Goal: Find specific page/section: Find specific page/section

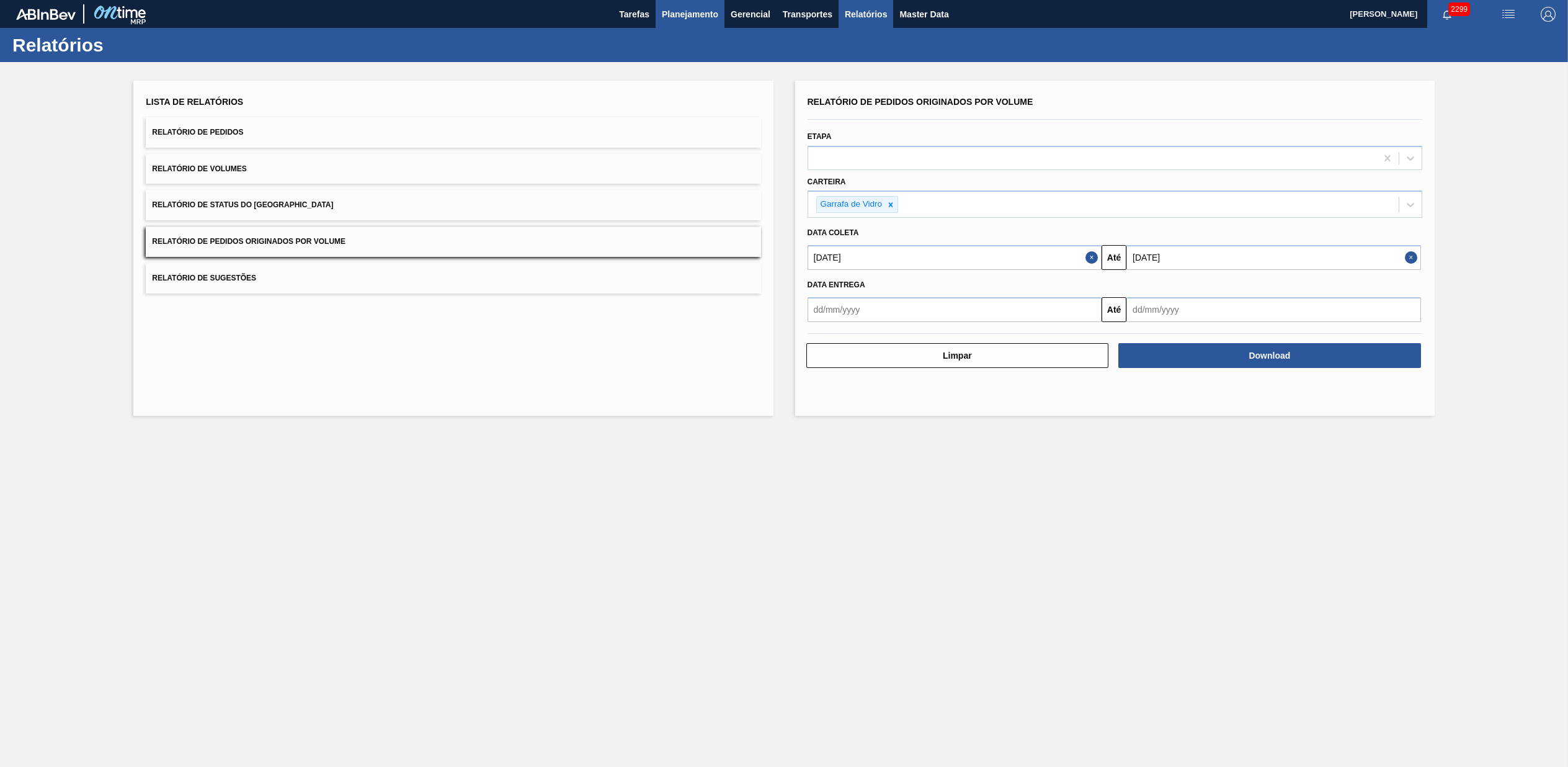
click at [701, 17] on span "Planejamento" at bounding box center [690, 14] width 57 height 15
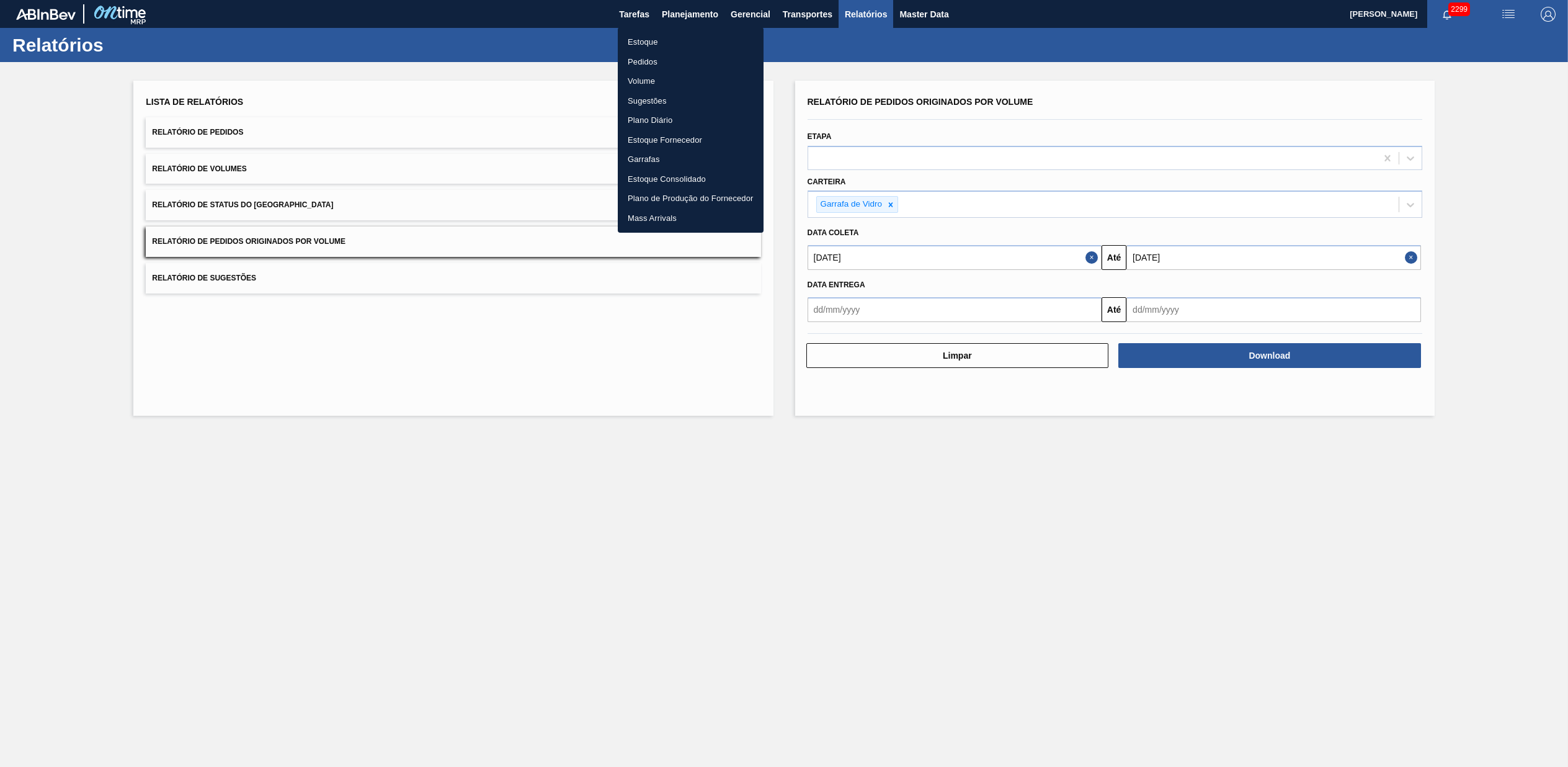
click at [648, 57] on li "Pedidos" at bounding box center [690, 62] width 146 height 20
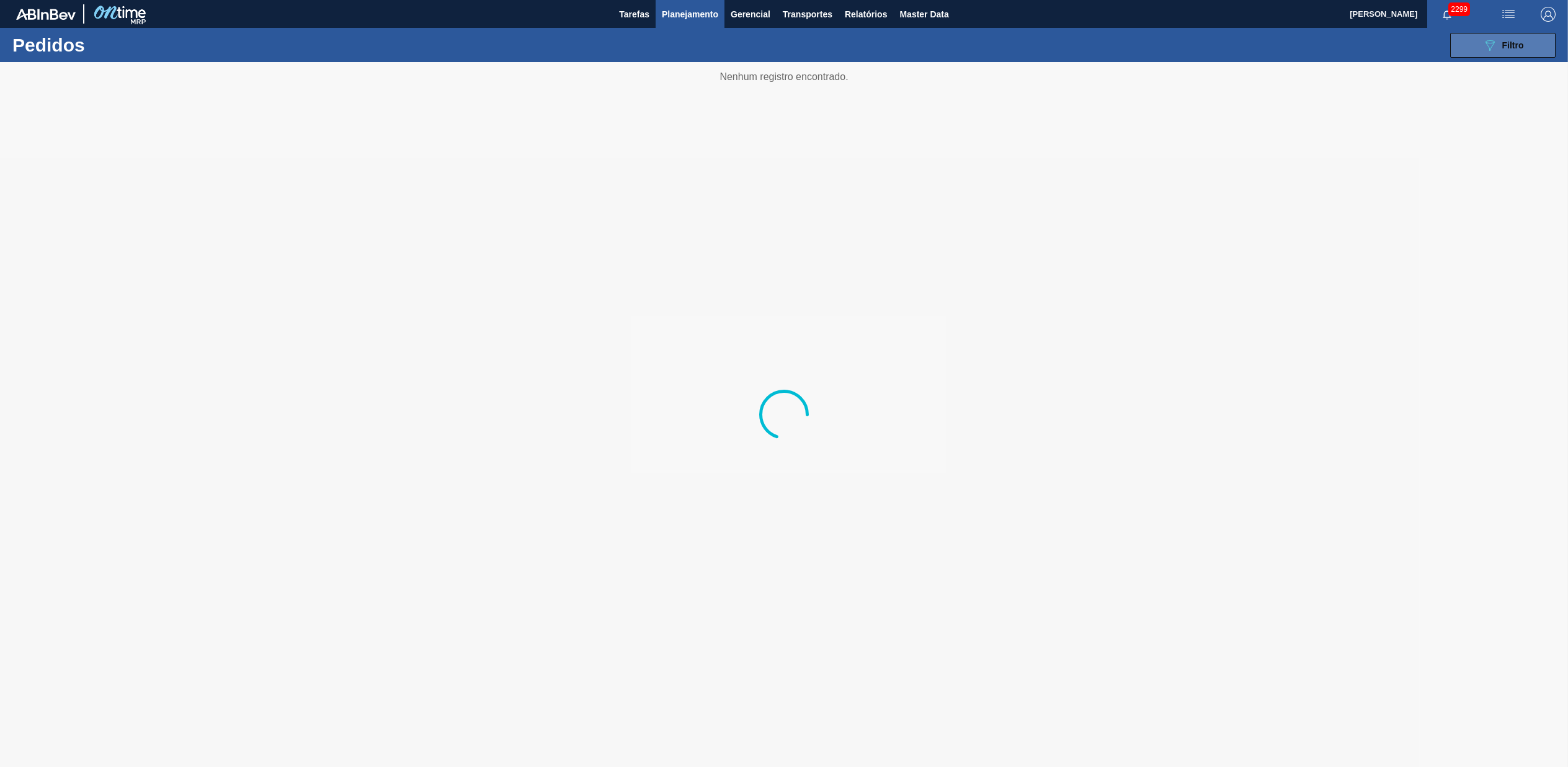
click at [1510, 53] on button "089F7B8B-B2A5-4AFE-B5C0-19BA573D28AC Filtro" at bounding box center [1503, 45] width 105 height 25
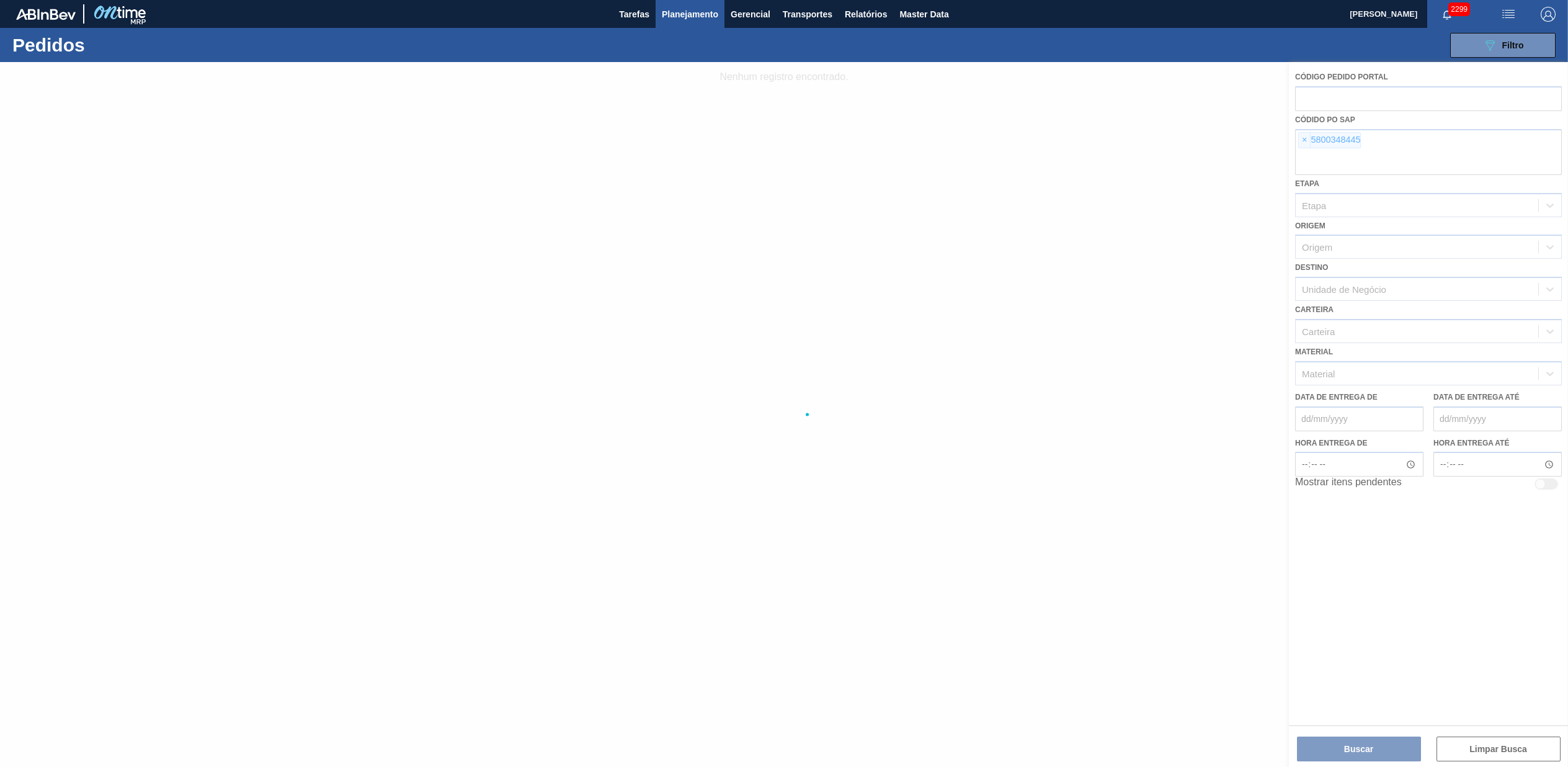
click at [1302, 133] on div at bounding box center [784, 414] width 1568 height 705
click at [1306, 140] on div at bounding box center [784, 414] width 1568 height 705
click at [1307, 140] on div at bounding box center [784, 414] width 1568 height 705
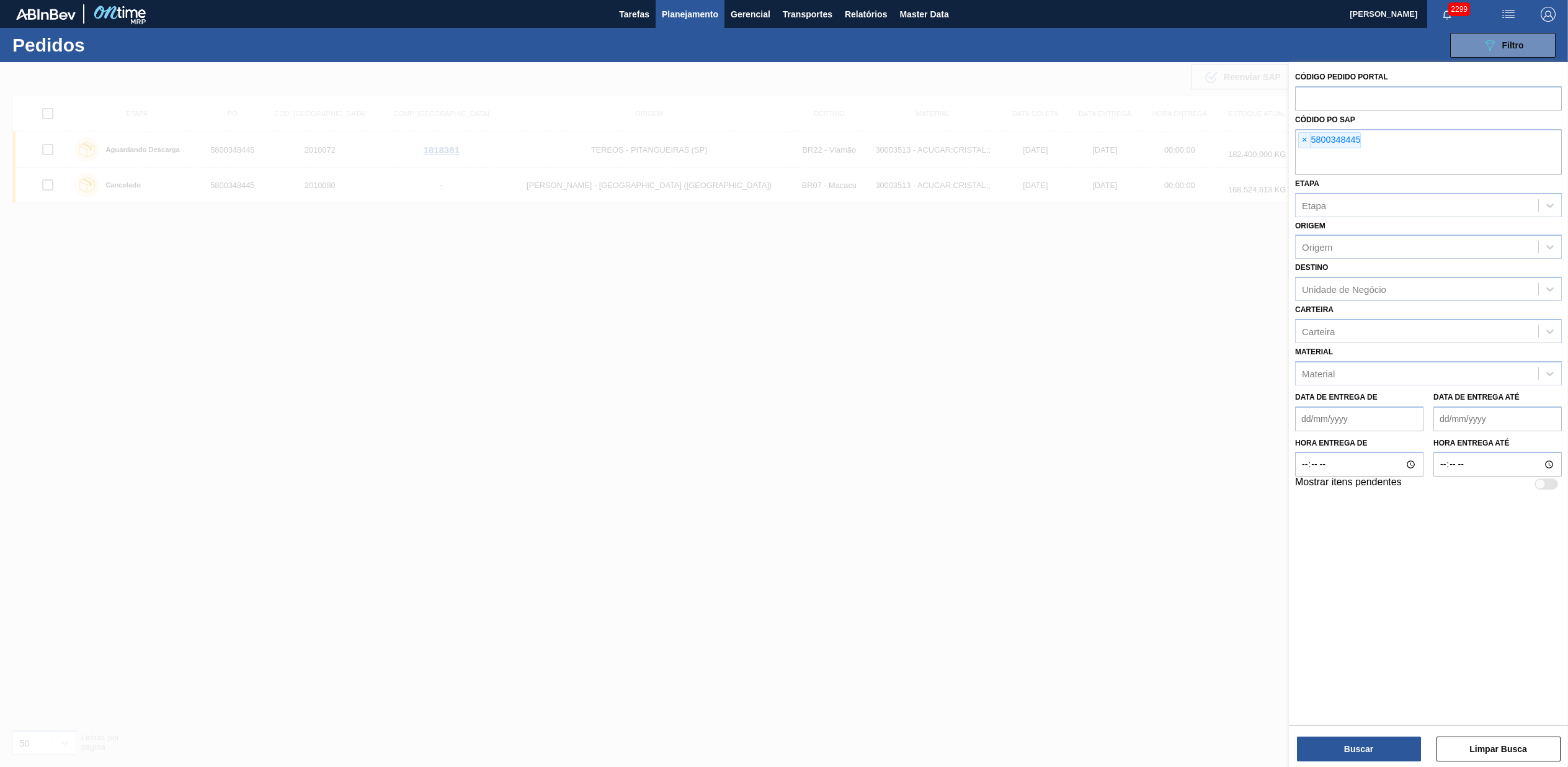
click at [1307, 144] on span "×" at bounding box center [1304, 140] width 12 height 15
click at [1307, 152] on input "text" at bounding box center [1429, 163] width 267 height 24
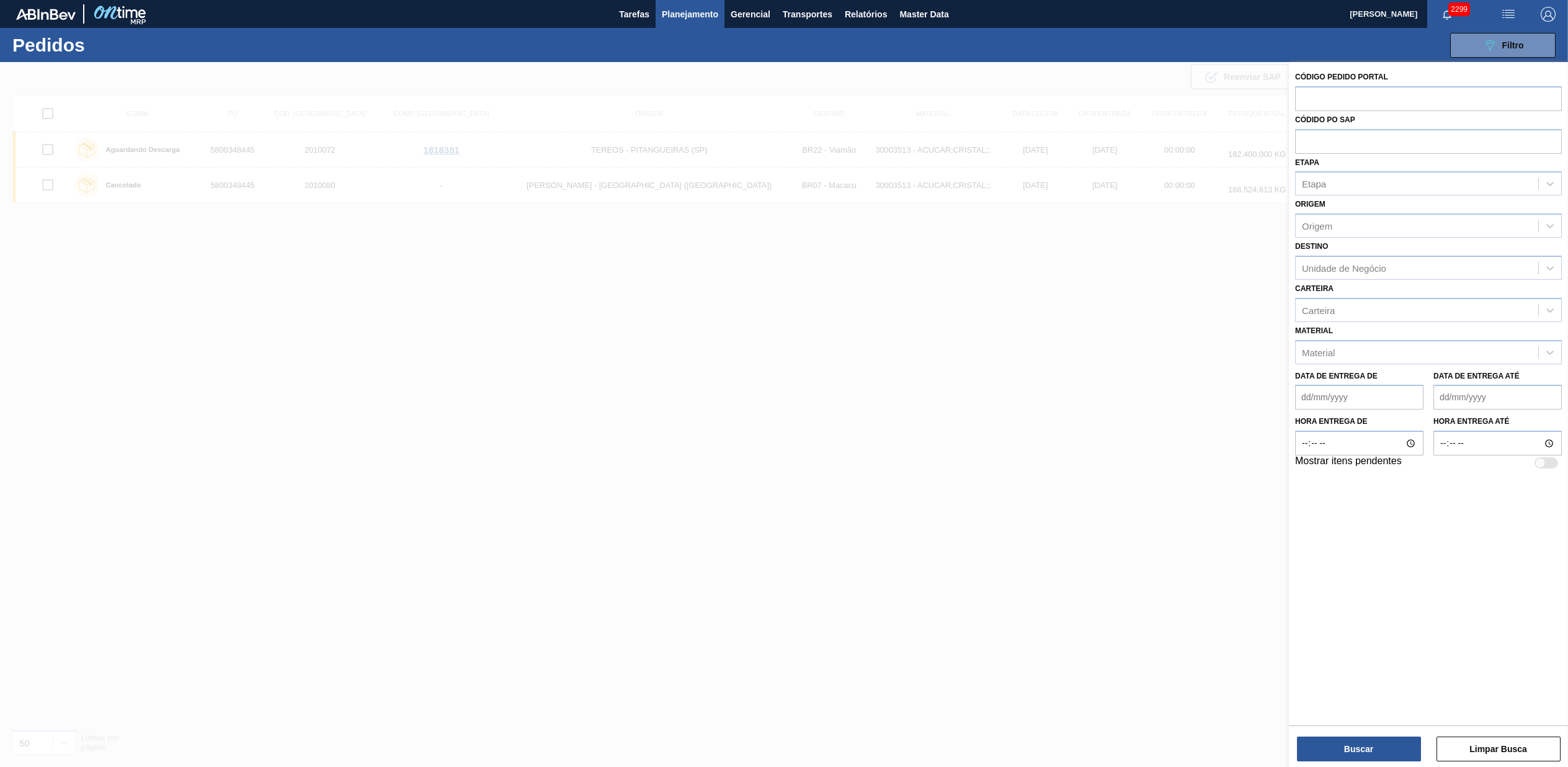
paste input "text"
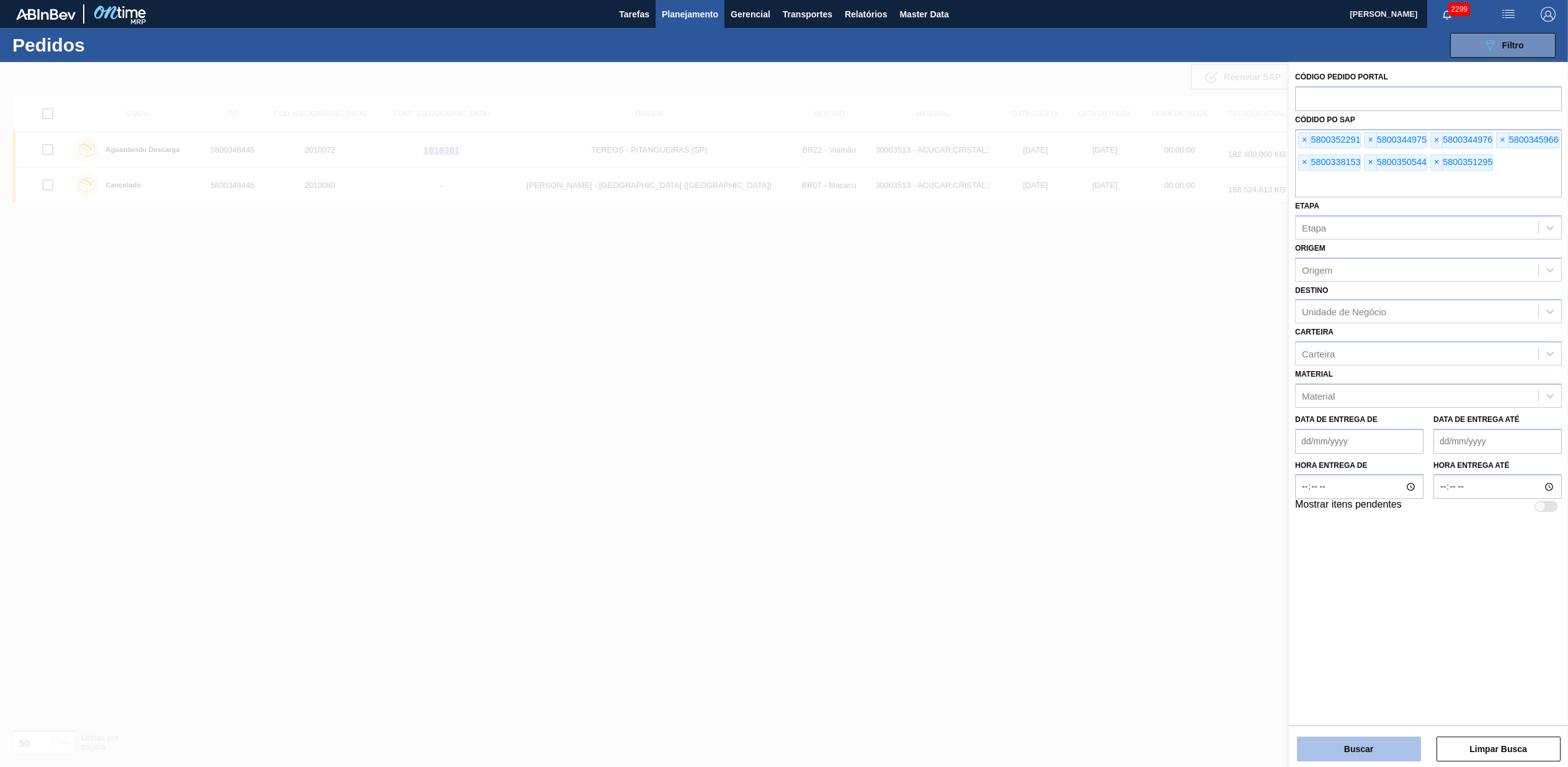
click at [1362, 741] on button "Buscar" at bounding box center [1359, 749] width 124 height 25
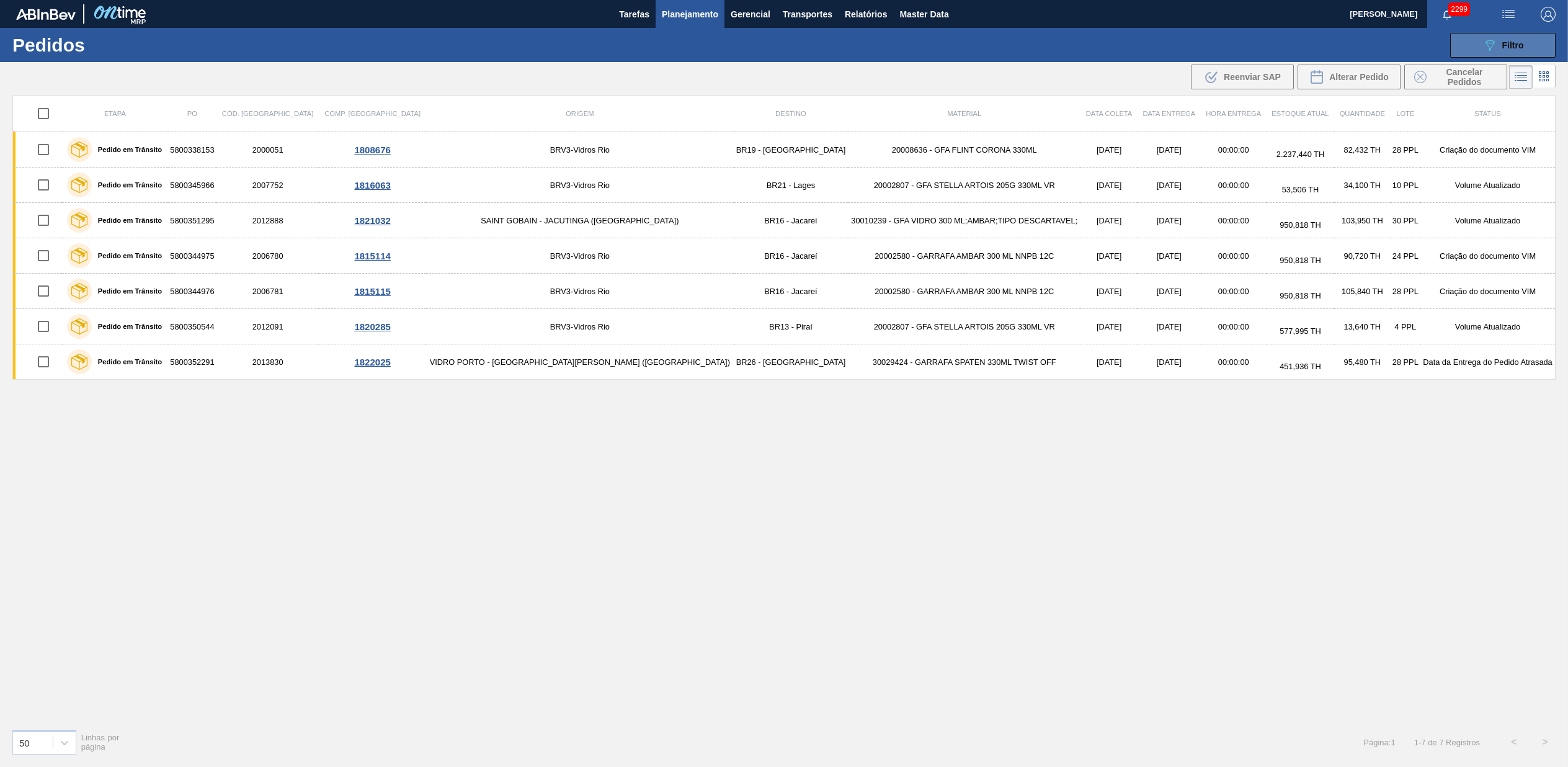
click at [1512, 49] on span "Filtro" at bounding box center [1514, 45] width 21 height 10
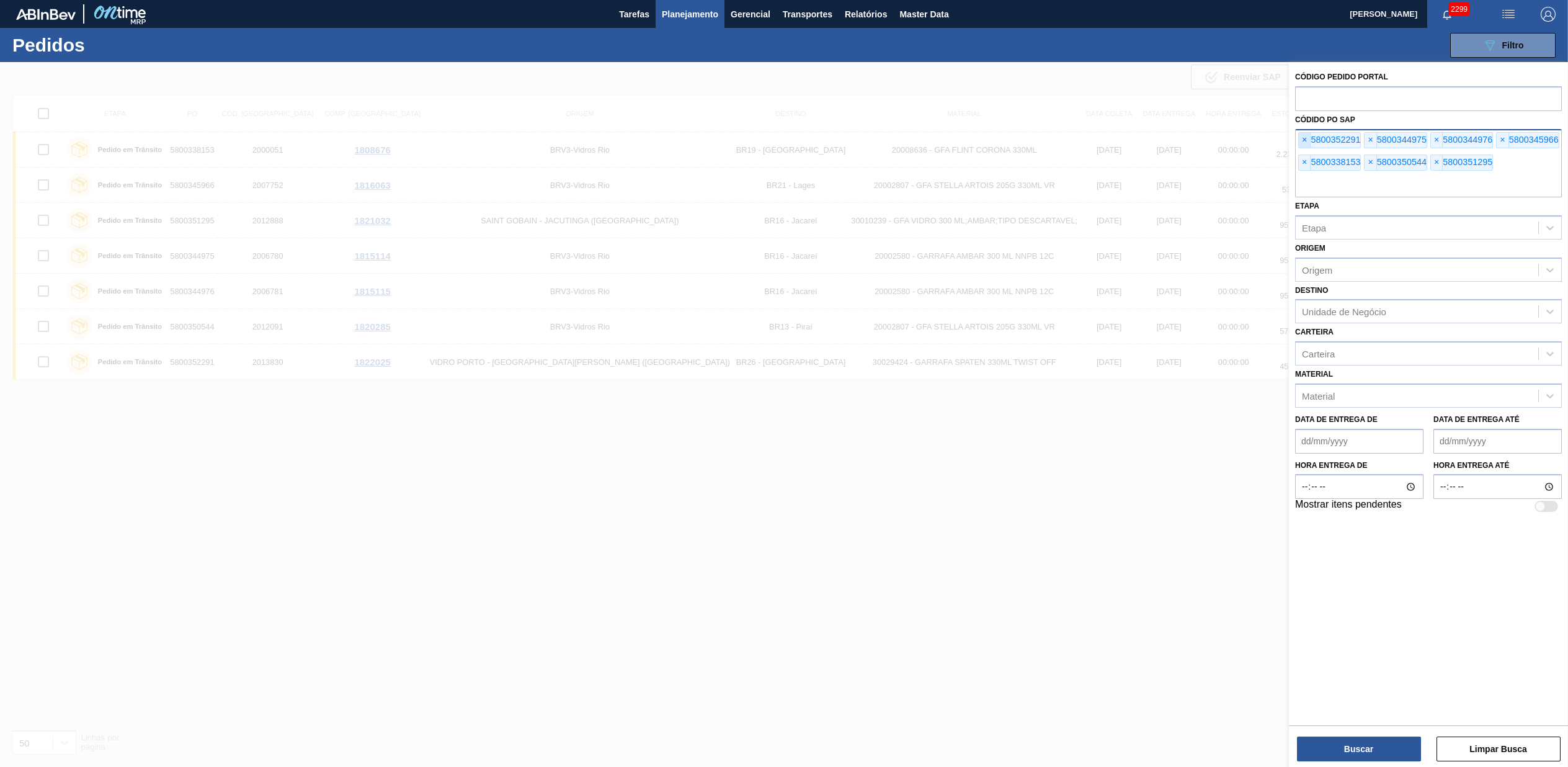
click at [1310, 143] on span "×" at bounding box center [1304, 140] width 12 height 15
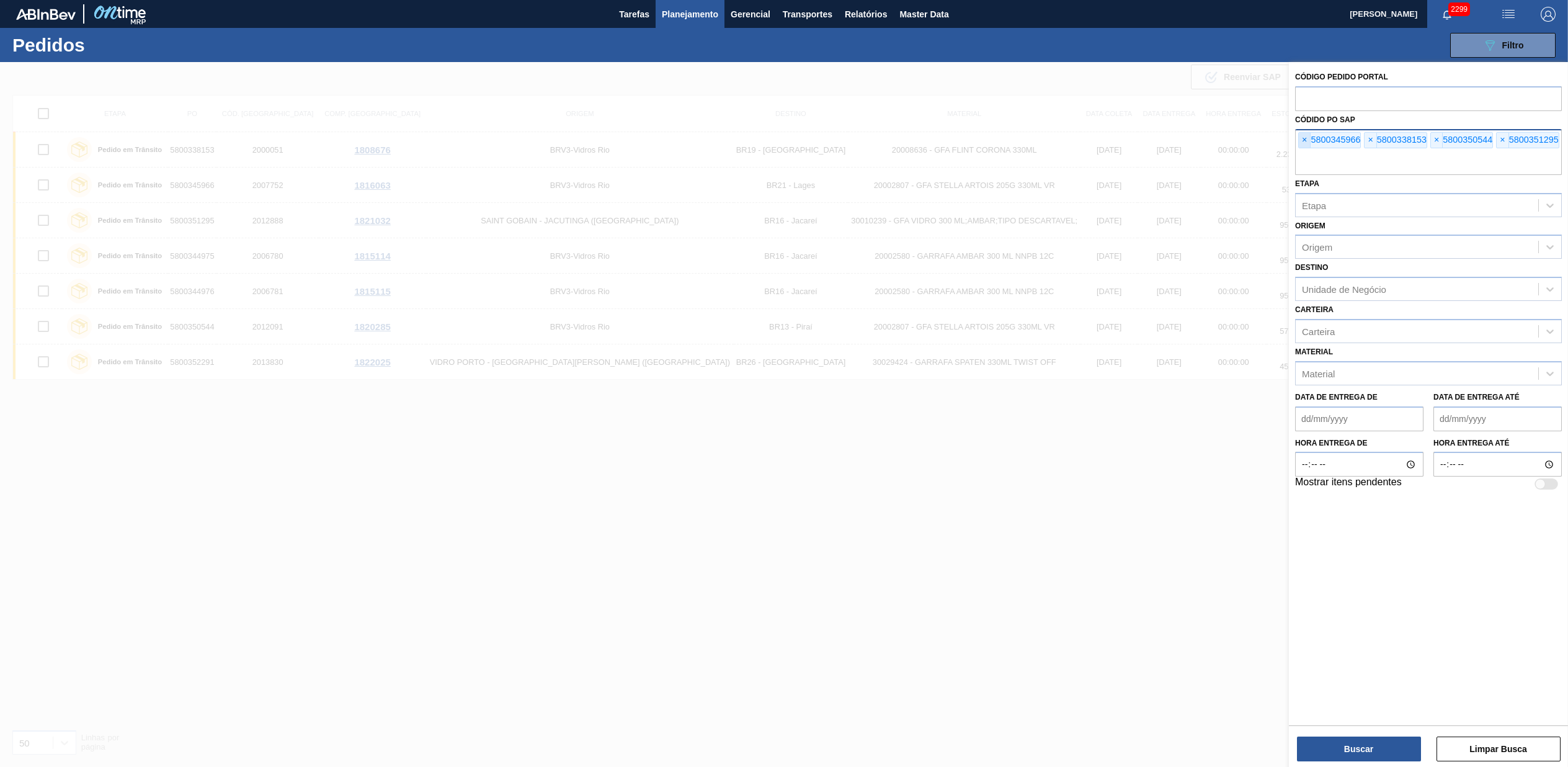
click at [1310, 143] on span "×" at bounding box center [1304, 140] width 12 height 15
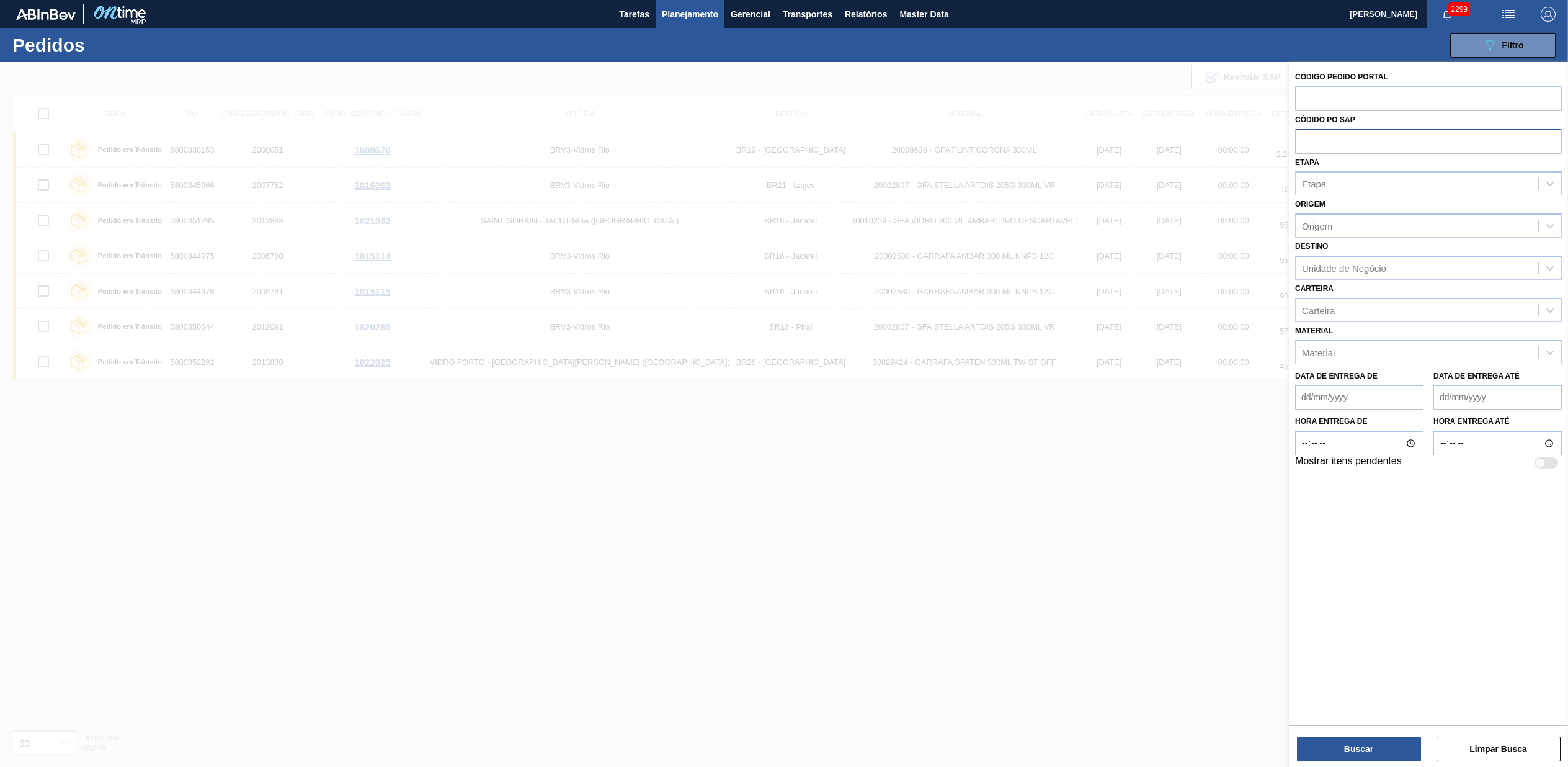
click at [1310, 143] on input "text" at bounding box center [1429, 141] width 267 height 24
paste input "text"
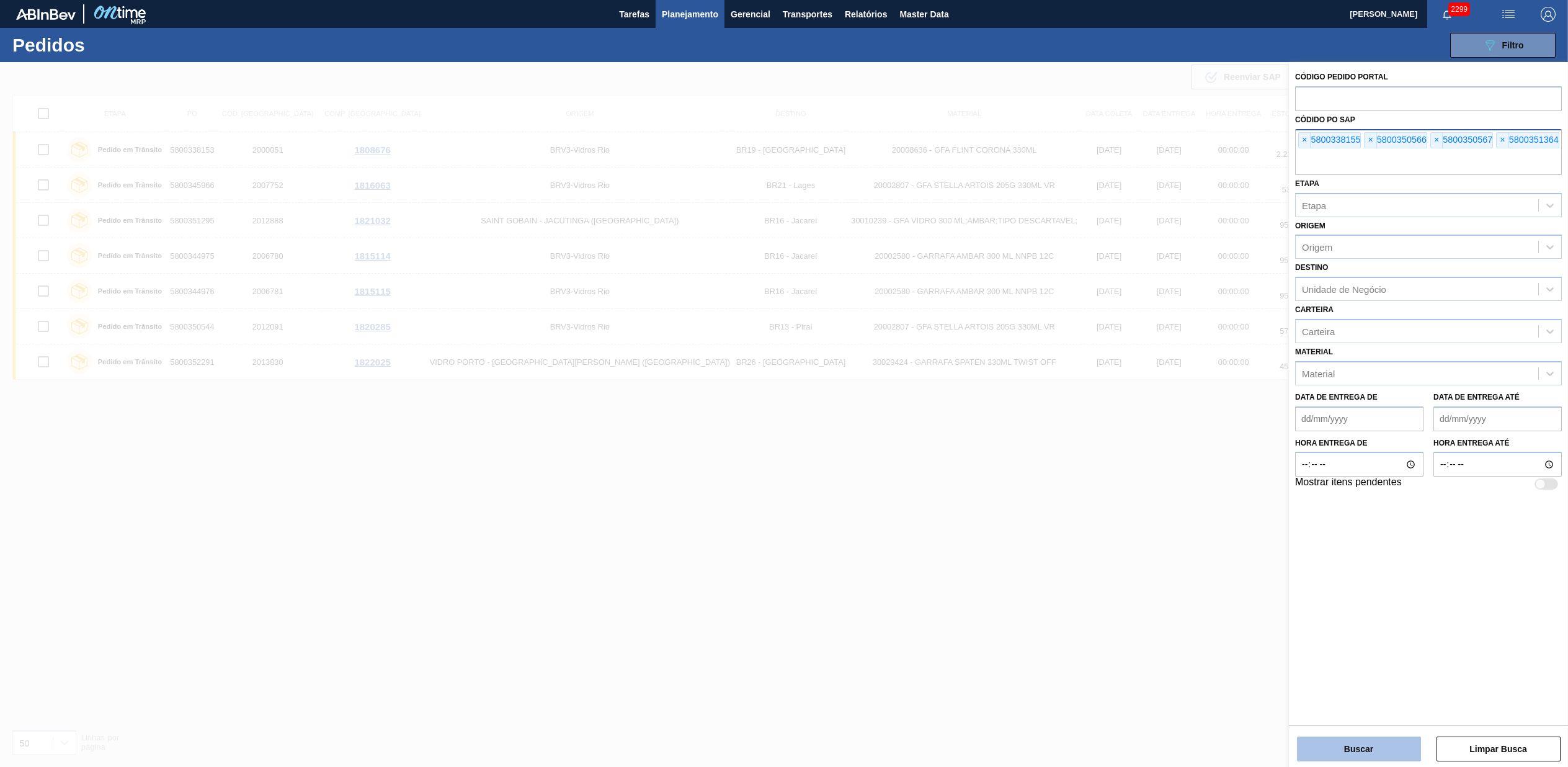
click at [1364, 738] on div "Buscar Limpar Busca" at bounding box center [1428, 743] width 279 height 35
click at [1330, 760] on button "Buscar" at bounding box center [1359, 749] width 124 height 25
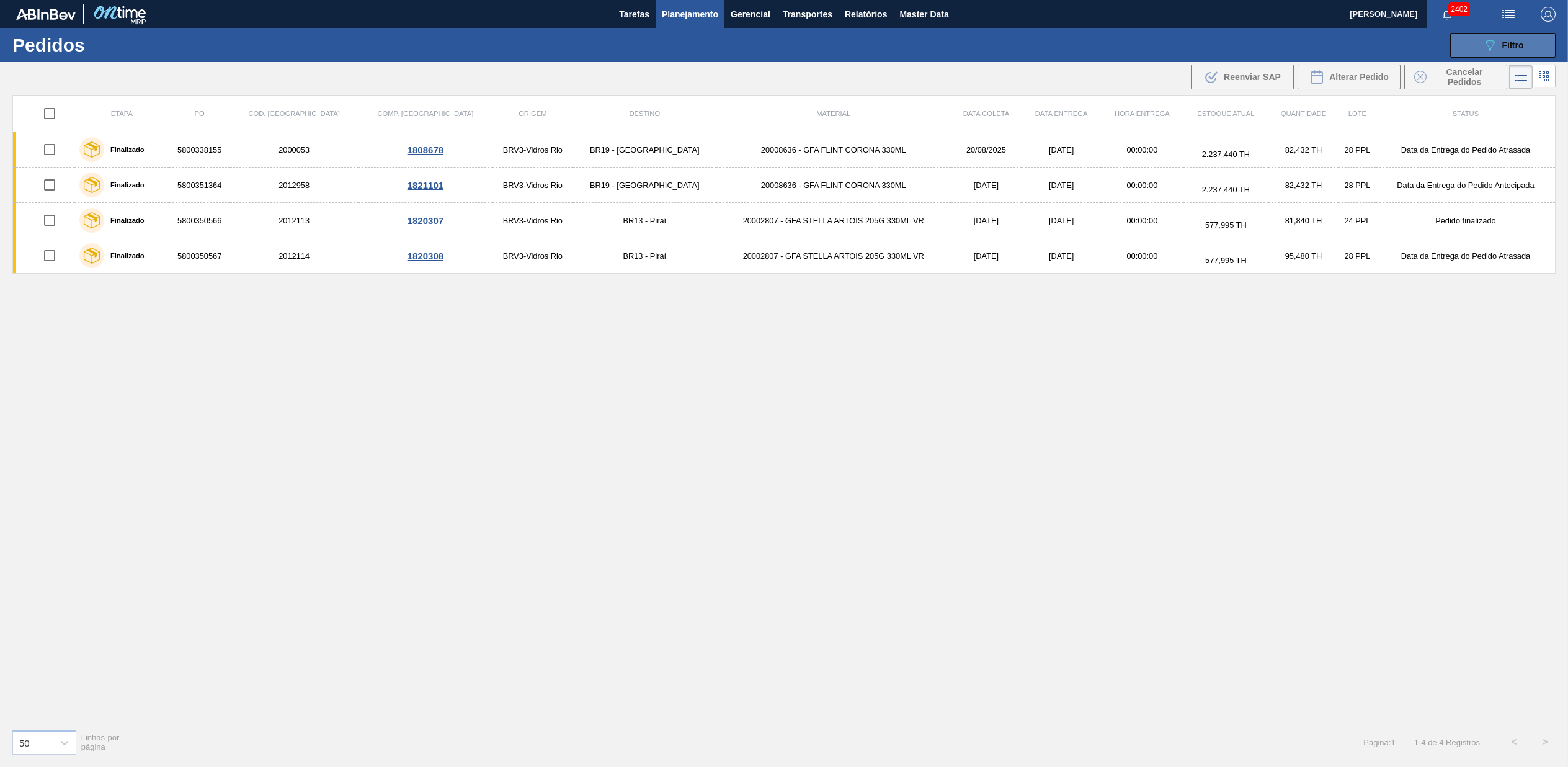
click at [1526, 44] on button "089F7B8B-B2A5-4AFE-B5C0-19BA573D28AC Filtro" at bounding box center [1503, 45] width 105 height 25
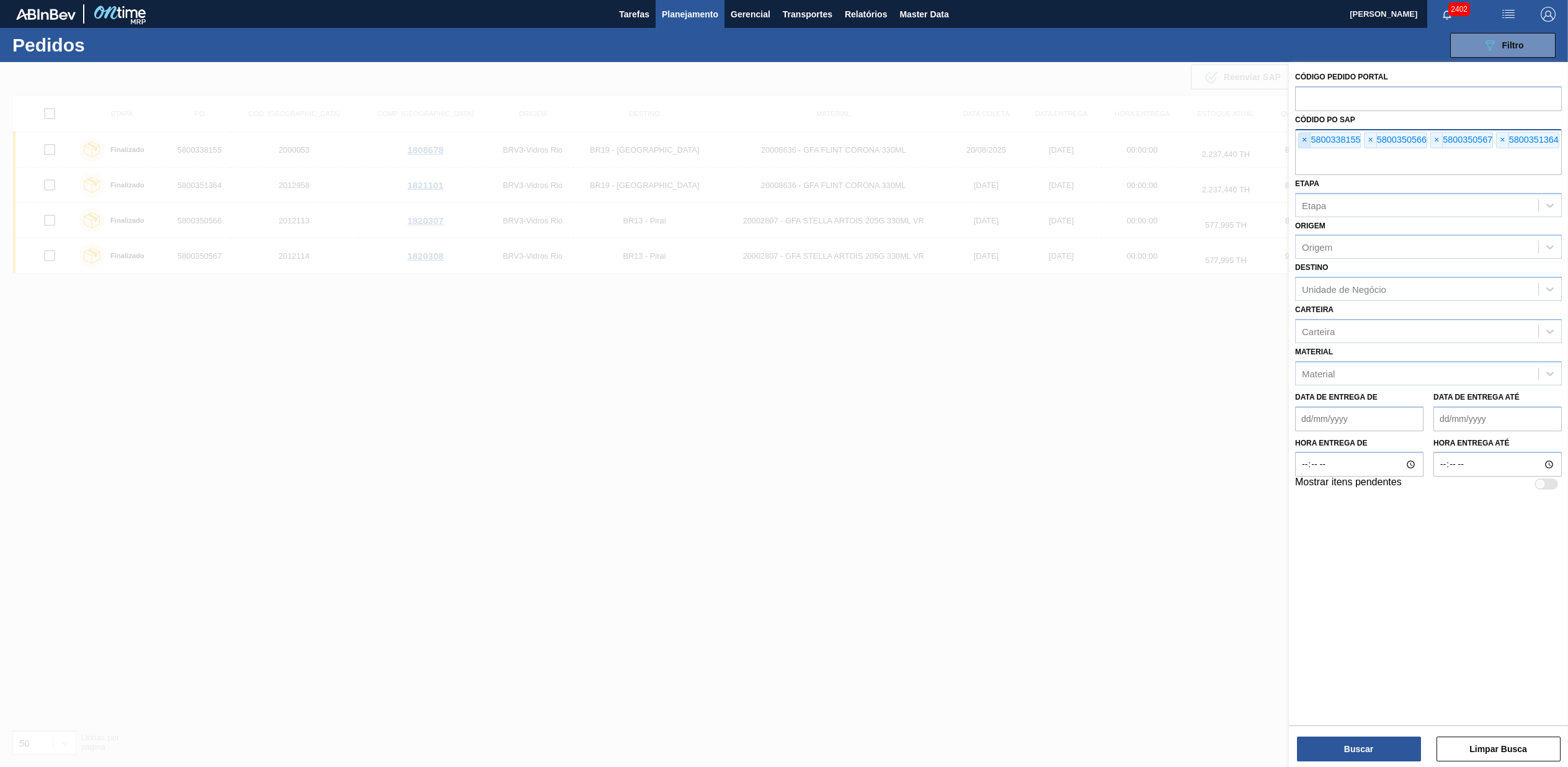
click at [1309, 135] on span "×" at bounding box center [1304, 140] width 12 height 15
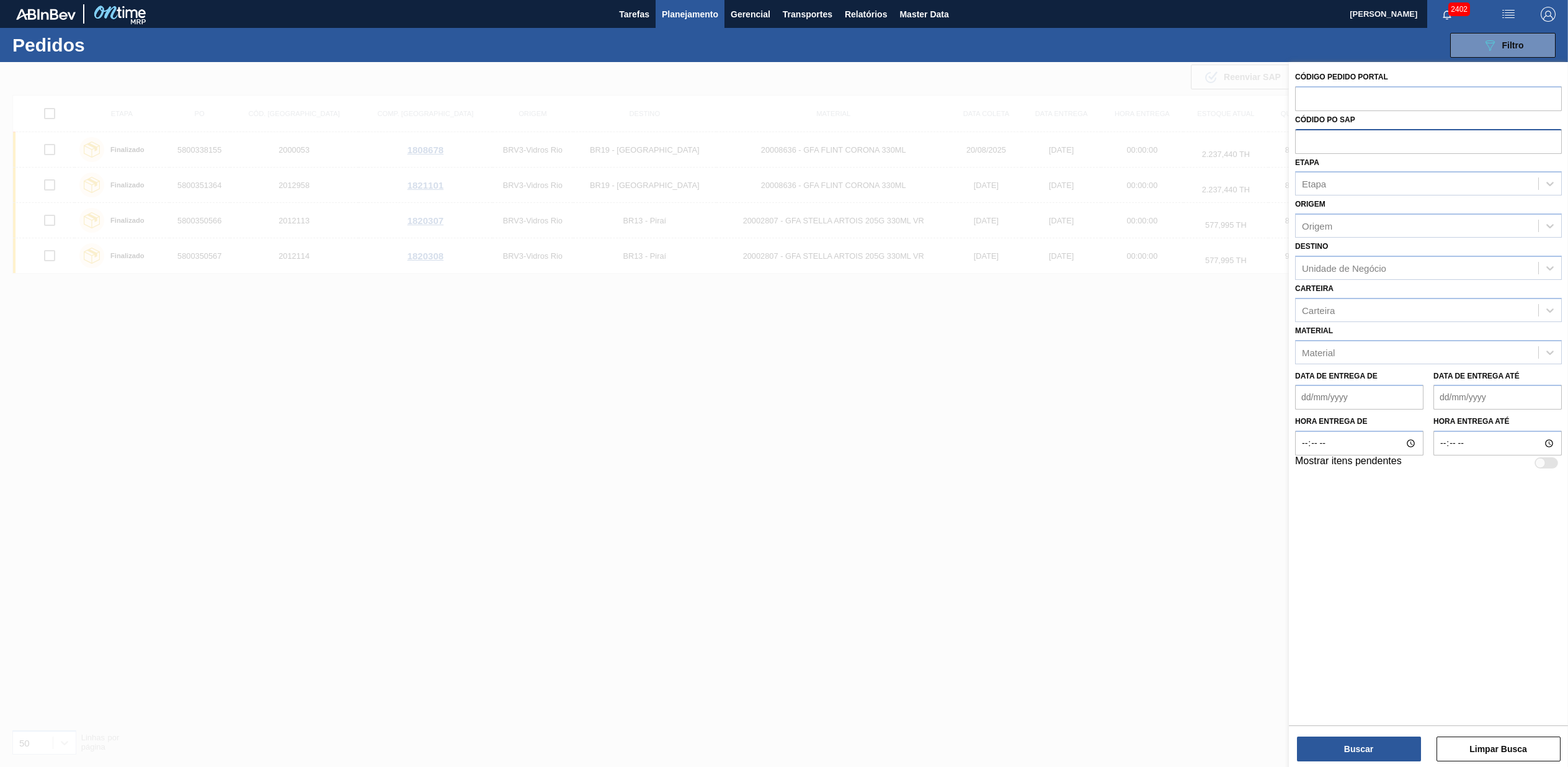
click at [1309, 135] on input "text" at bounding box center [1429, 141] width 267 height 24
paste input "text"
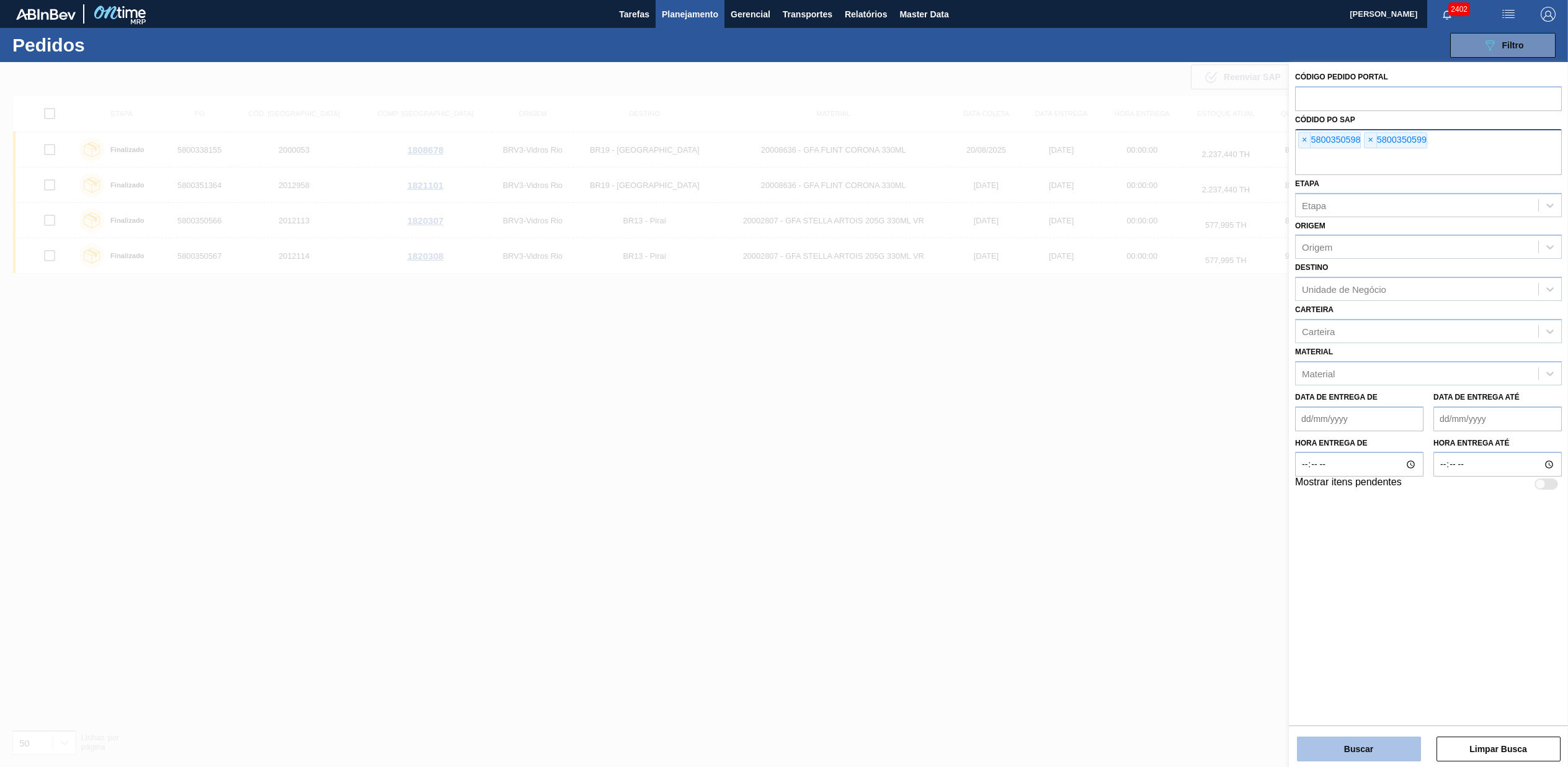
click at [1363, 737] on button "Buscar" at bounding box center [1359, 749] width 124 height 25
